Goal: Task Accomplishment & Management: Complete application form

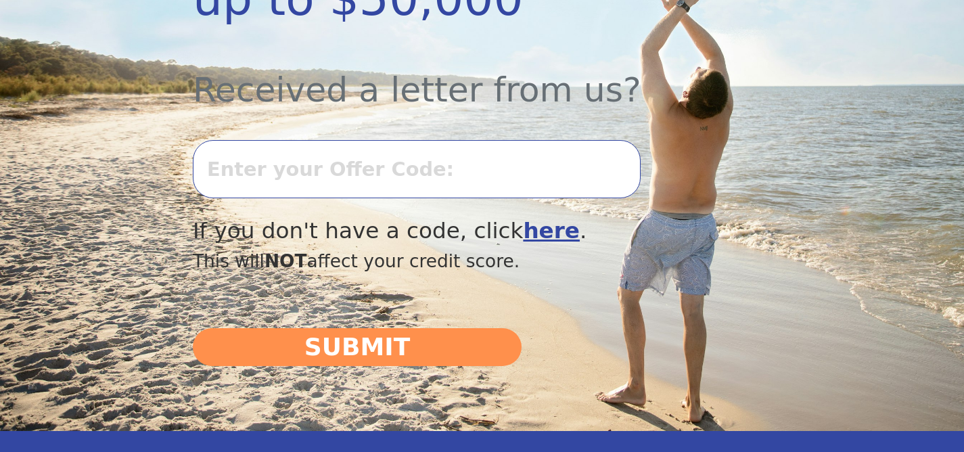
scroll to position [469, 0]
click at [246, 187] on input "text" at bounding box center [417, 168] width 448 height 58
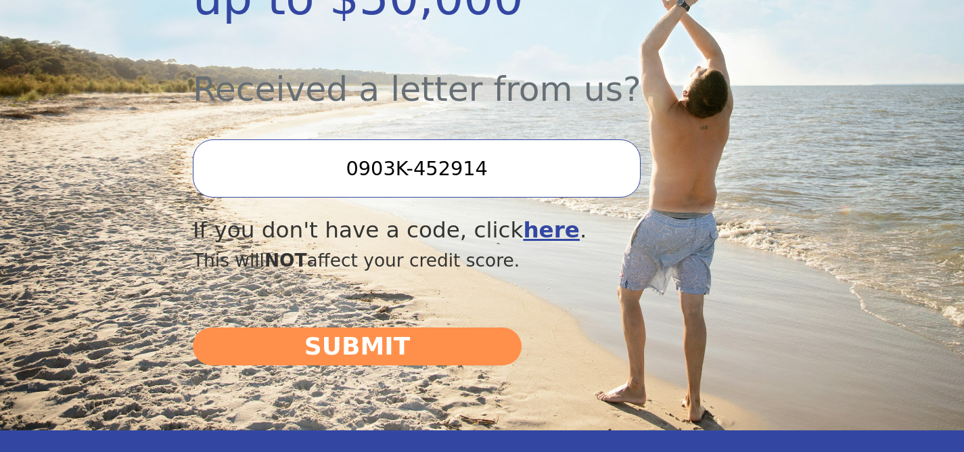
type input "0903K-452914"
click at [193, 327] on button "SUBMIT" at bounding box center [357, 346] width 329 height 38
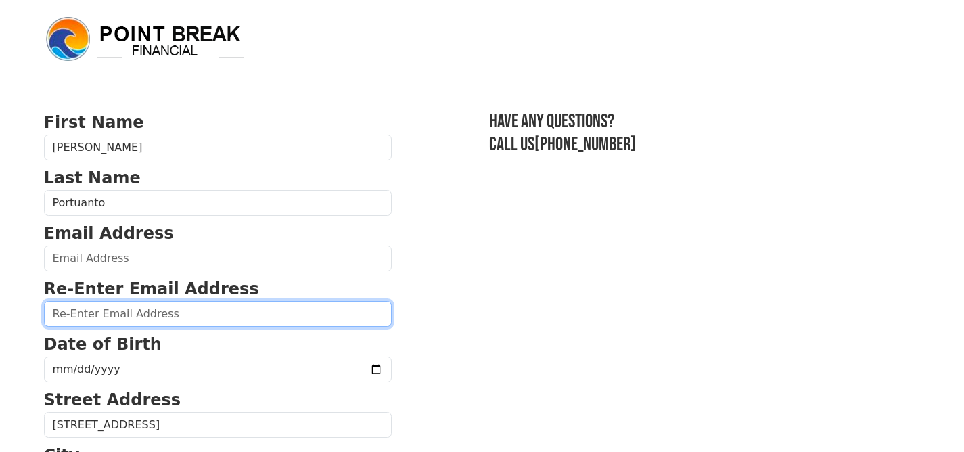
click at [68, 320] on input "email" at bounding box center [218, 314] width 348 height 26
type input "[EMAIL_ADDRESS][DOMAIN_NAME]"
type input "[PHONE_NUMBER]"
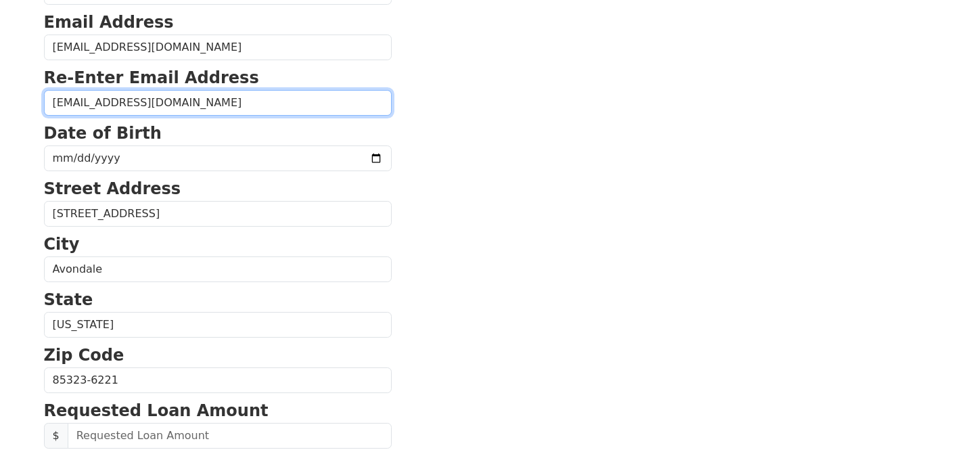
scroll to position [210, 0]
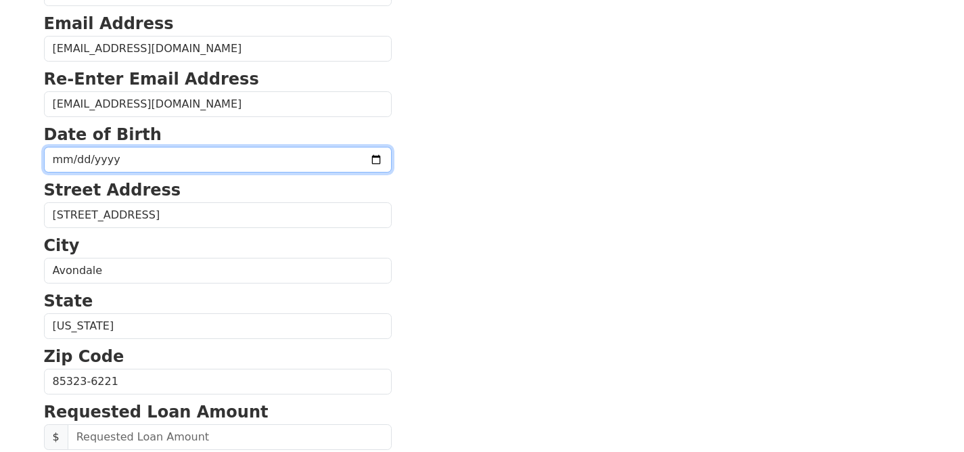
click at [124, 166] on input "date" at bounding box center [218, 160] width 348 height 26
type input "[DATE]"
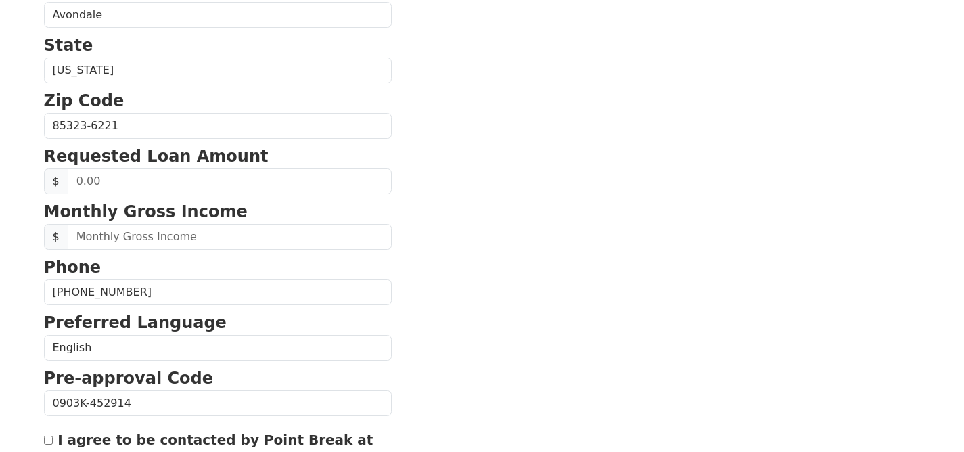
scroll to position [469, 0]
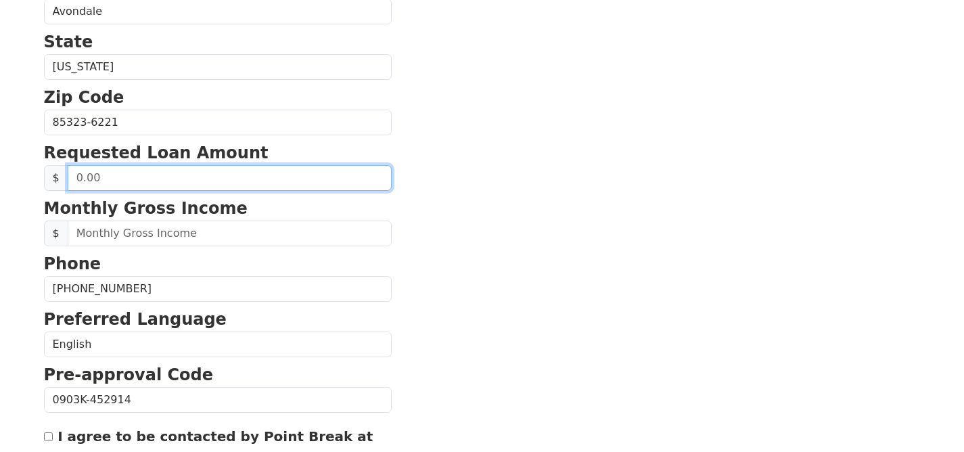
click at [116, 185] on input "text" at bounding box center [230, 178] width 324 height 26
type input "20,000.00"
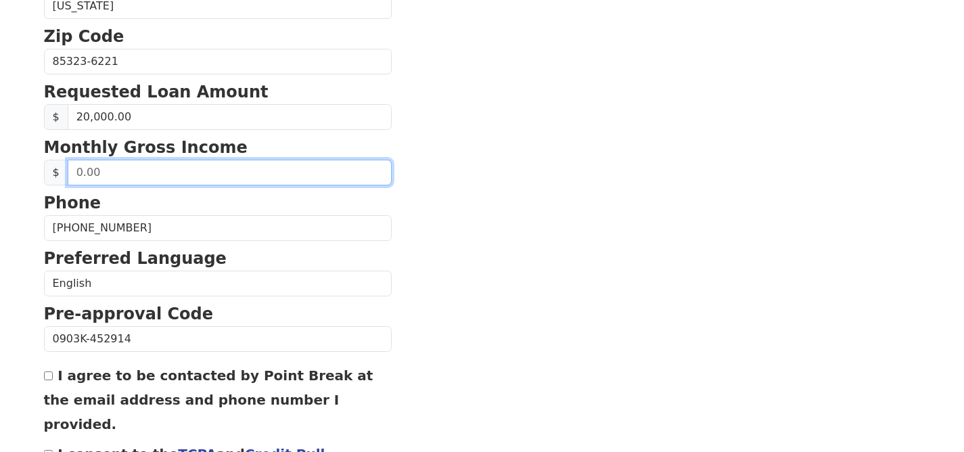
click at [135, 176] on input "text" at bounding box center [230, 173] width 324 height 26
type input "11,000.00"
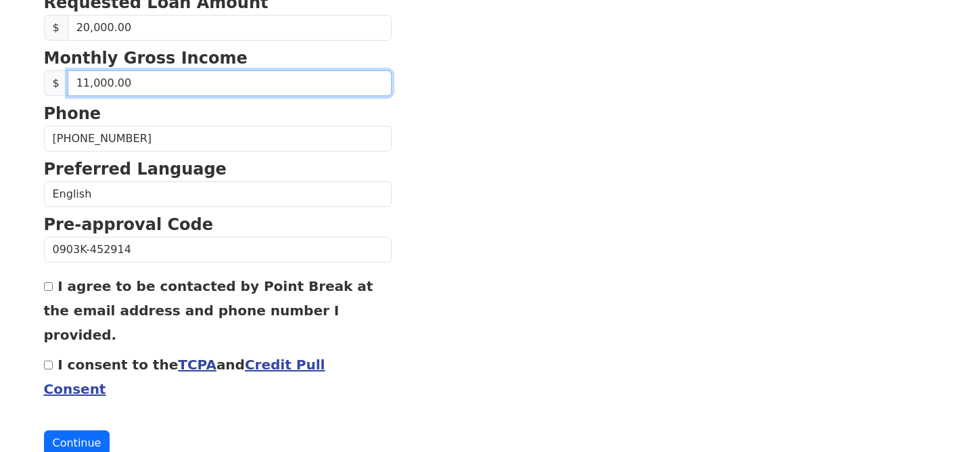
scroll to position [624, 0]
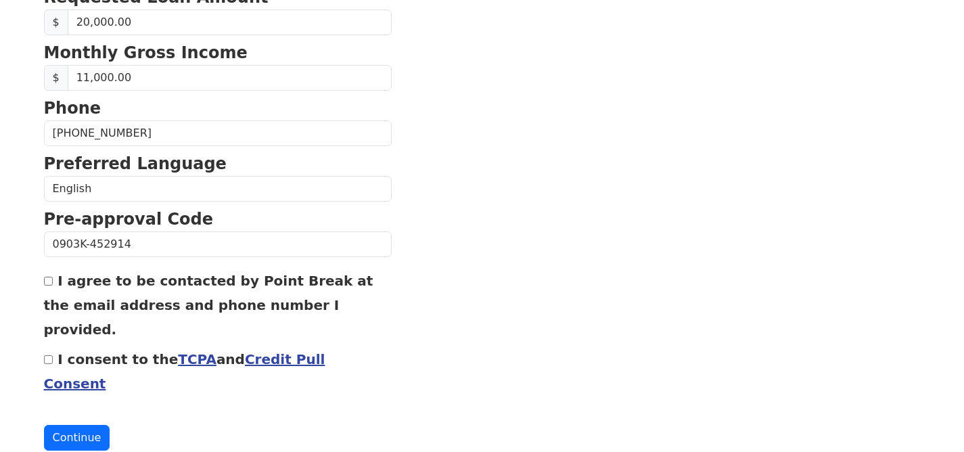
click at [45, 279] on input "I agree to be contacted by Point Break at the email address and phone number I …" at bounding box center [48, 281] width 9 height 9
checkbox input "true"
click at [49, 346] on div "I consent to the TCPA and Credit Pull Consent" at bounding box center [218, 370] width 348 height 49
click at [47, 355] on input "I consent to the TCPA and Credit Pull Consent" at bounding box center [48, 359] width 9 height 9
checkbox input "true"
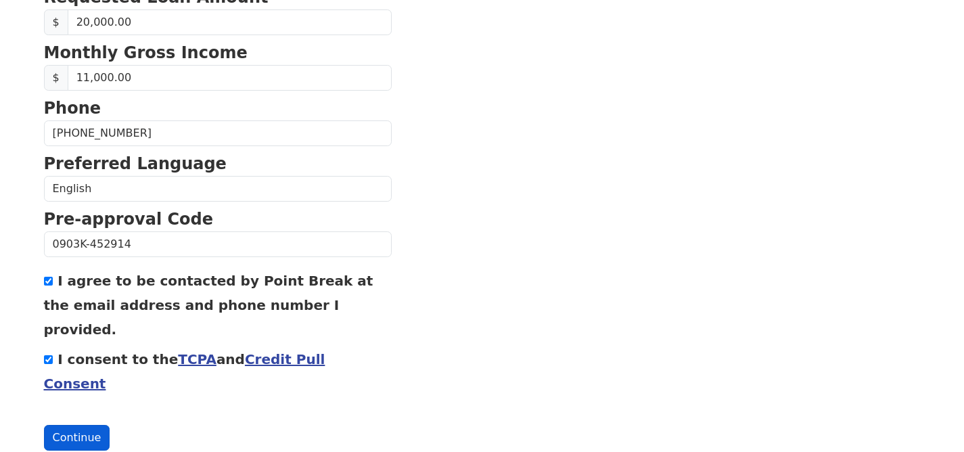
click at [66, 425] on button "Continue" at bounding box center [77, 438] width 66 height 26
